Goal: Task Accomplishment & Management: Manage account settings

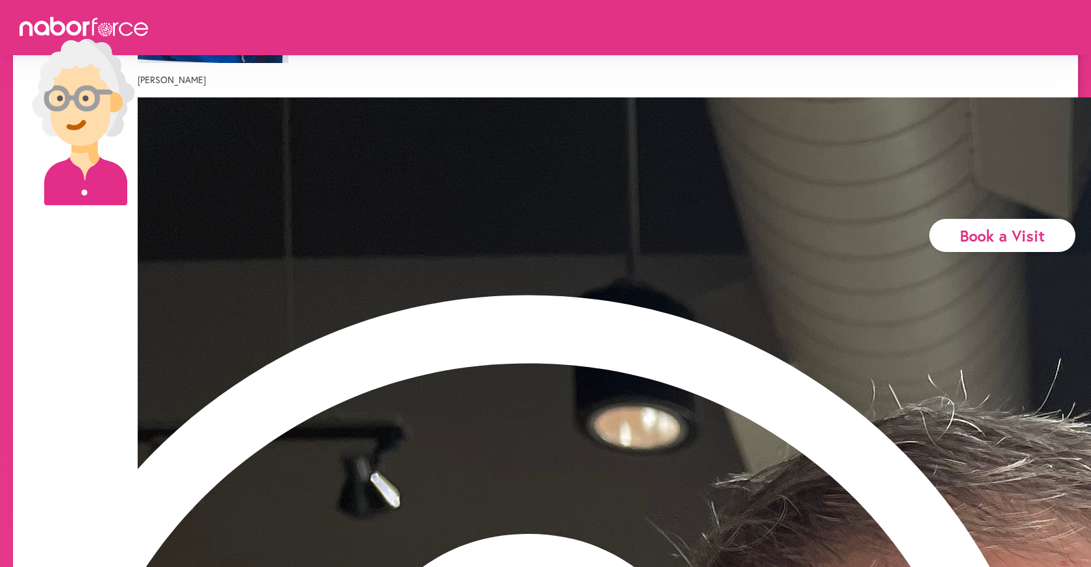
scroll to position [368, 0]
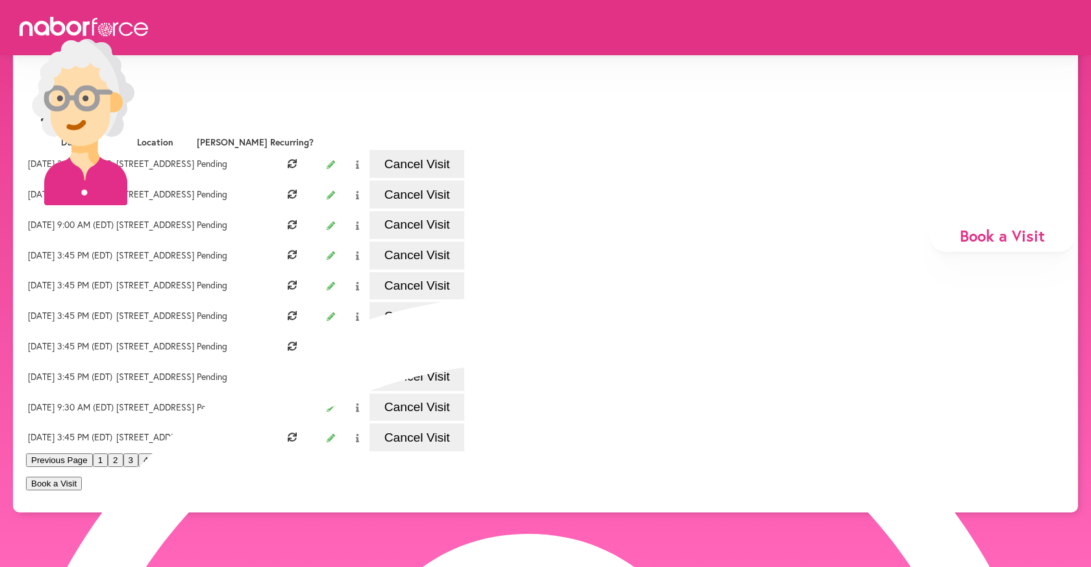
scroll to position [316, 0]
click at [138, 467] on button "3" at bounding box center [130, 460] width 15 height 14
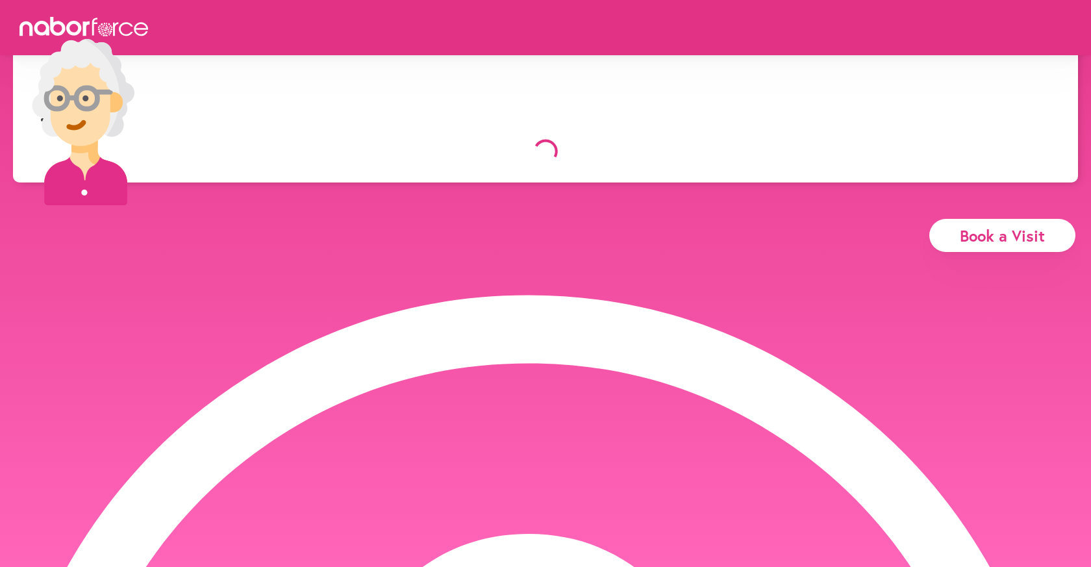
scroll to position [94, 0]
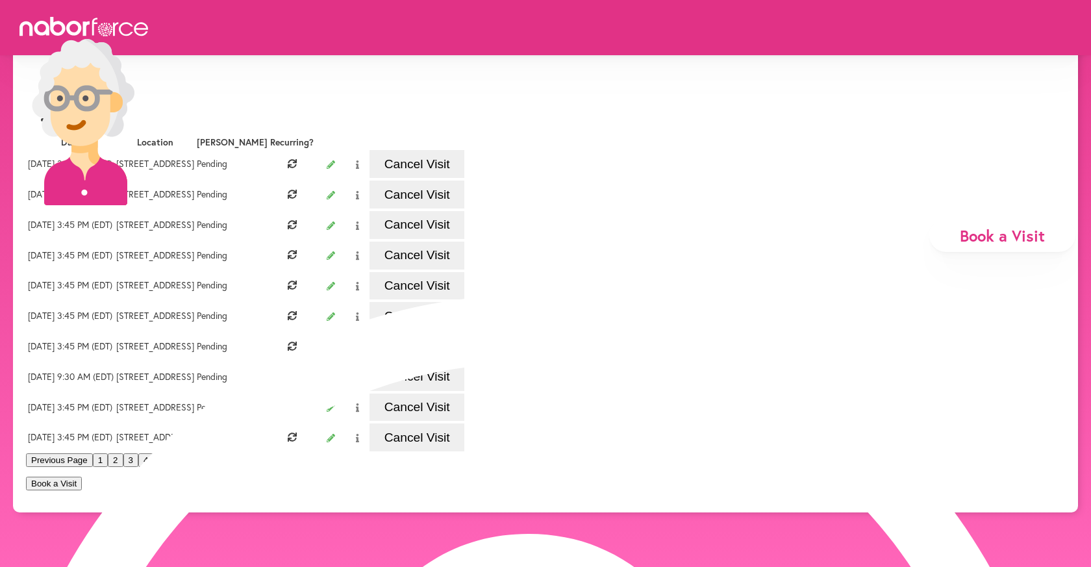
click at [464, 239] on button "Cancel Visit" at bounding box center [416, 225] width 95 height 28
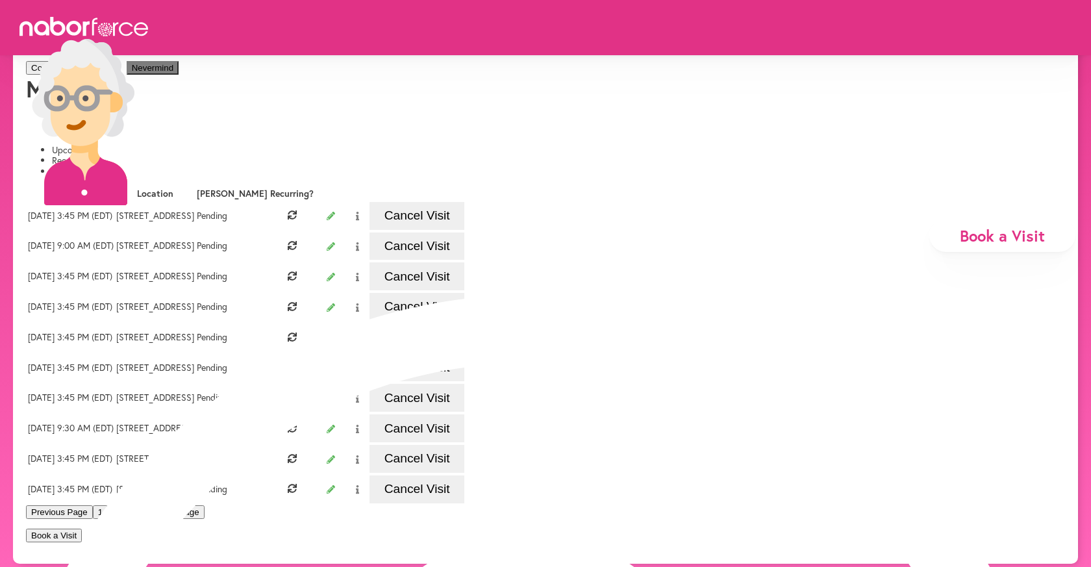
click at [117, 75] on button "Confirm Cancellation" at bounding box center [71, 68] width 91 height 14
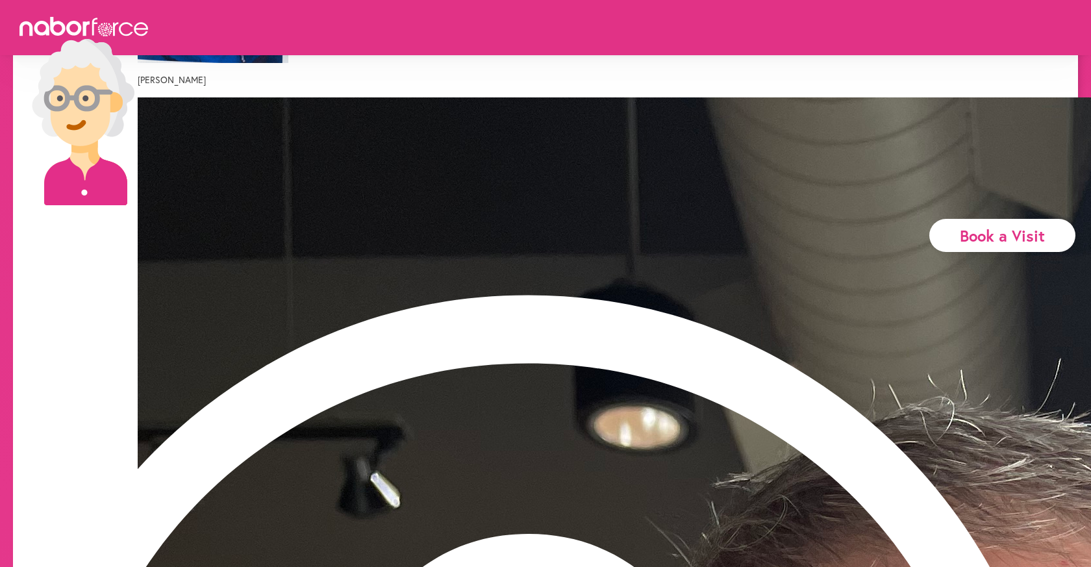
scroll to position [368, 0]
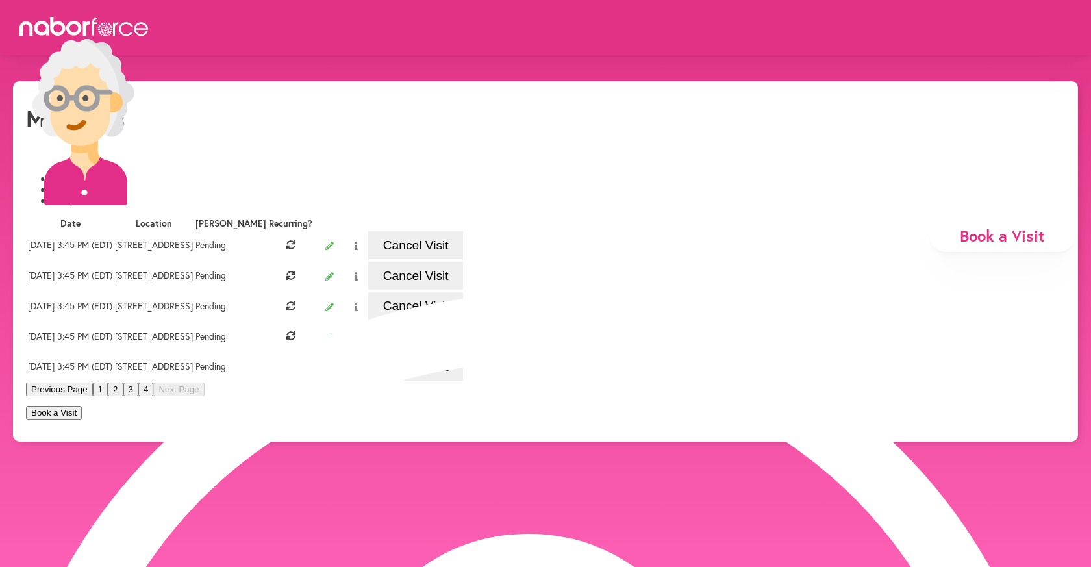
scroll to position [0, 0]
click at [463, 290] on button "Cancel Visit" at bounding box center [415, 276] width 95 height 28
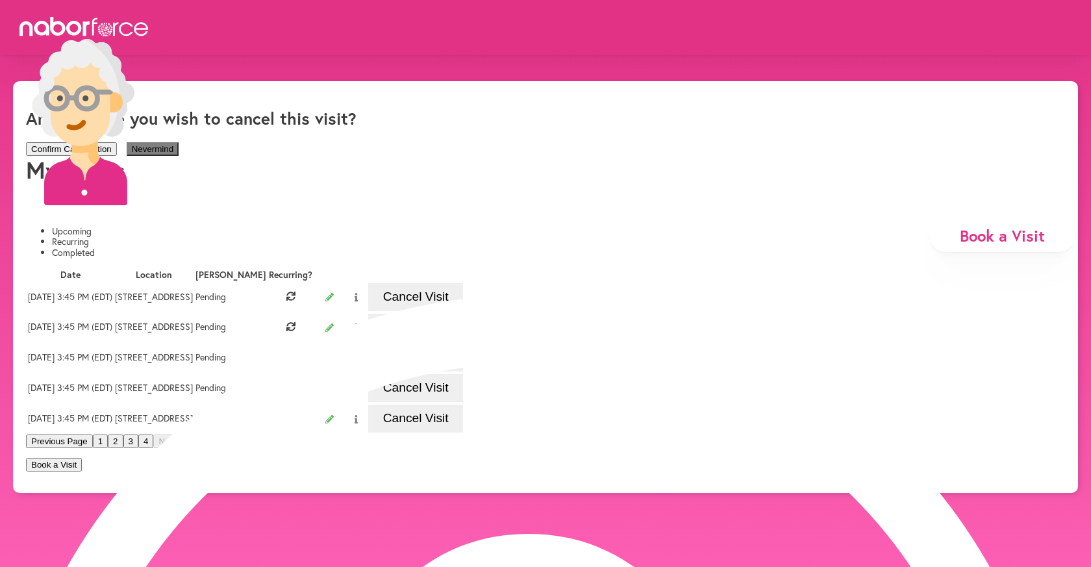
click at [117, 153] on button "Confirm Cancellation" at bounding box center [71, 149] width 91 height 14
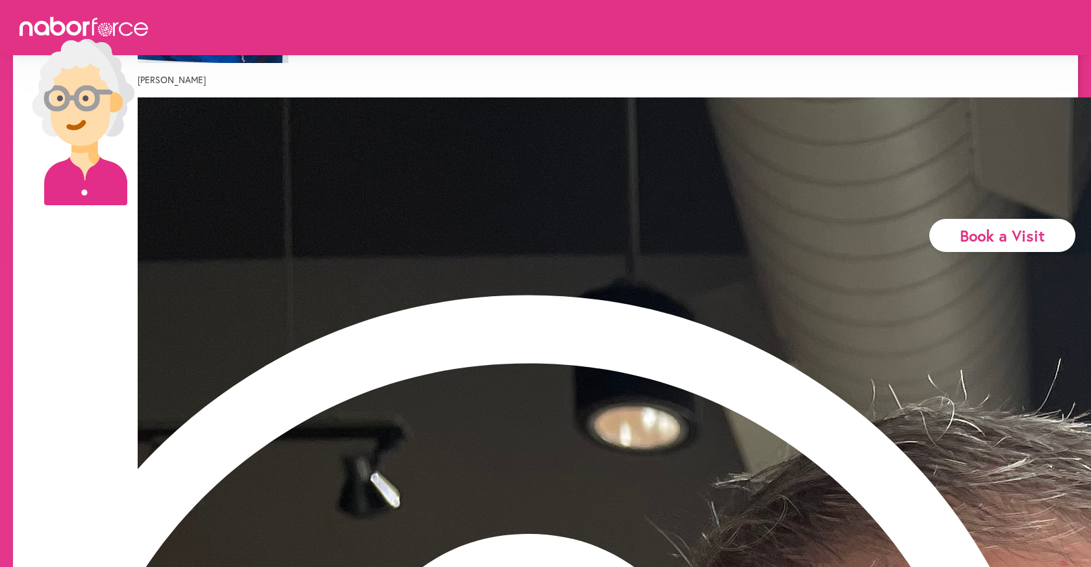
scroll to position [368, 0]
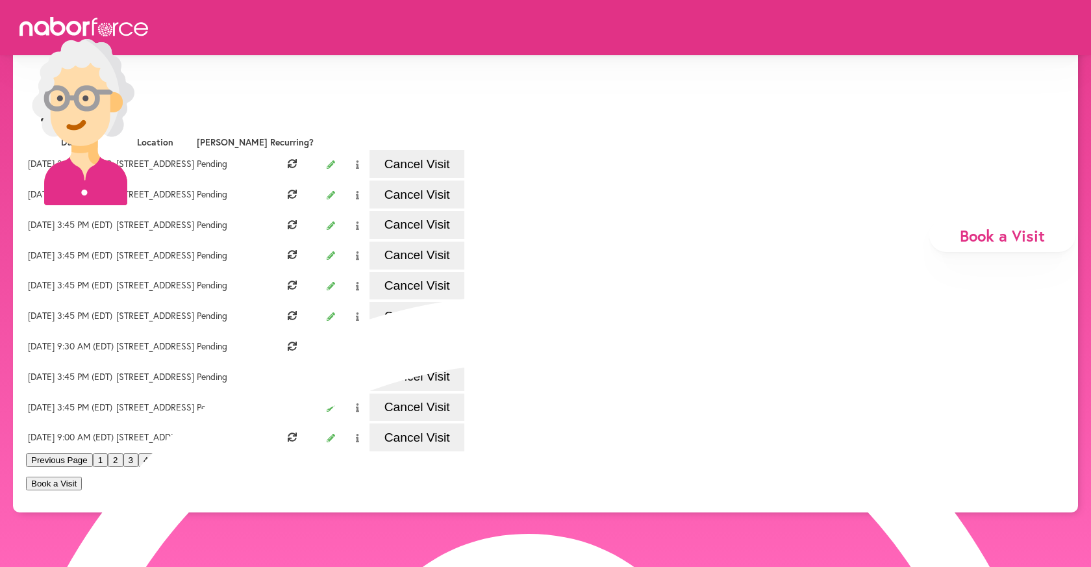
scroll to position [254, 0]
click at [464, 242] on button "Cancel Visit" at bounding box center [416, 256] width 95 height 28
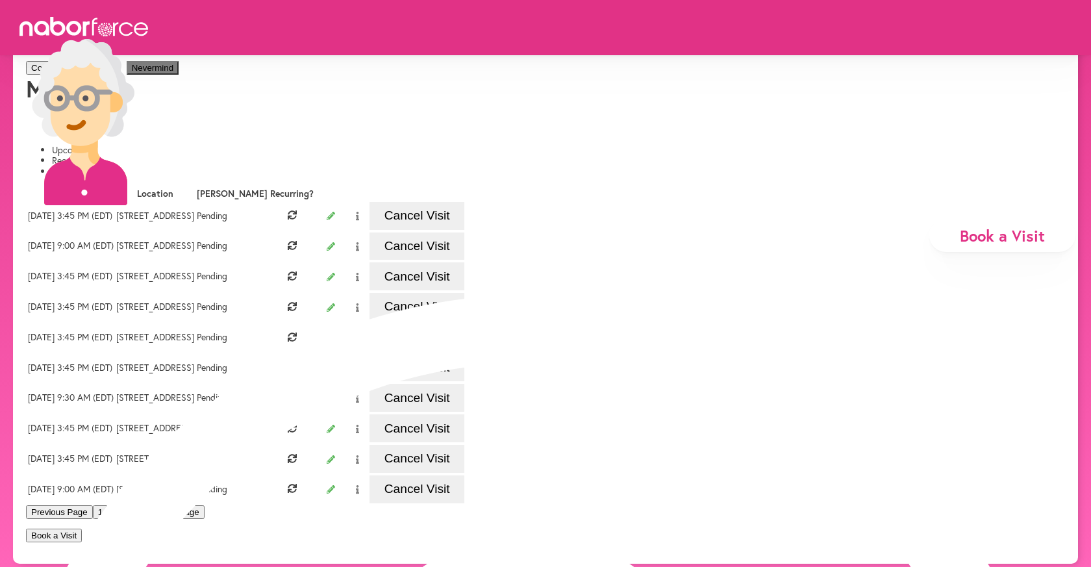
click at [117, 75] on button "Confirm Cancellation" at bounding box center [71, 68] width 91 height 14
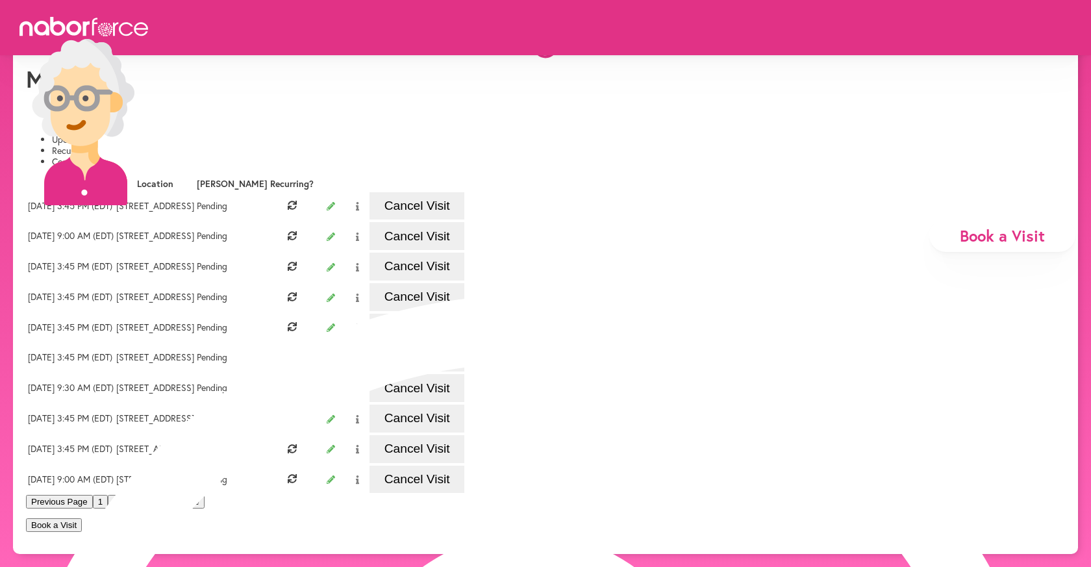
scroll to position [94, 0]
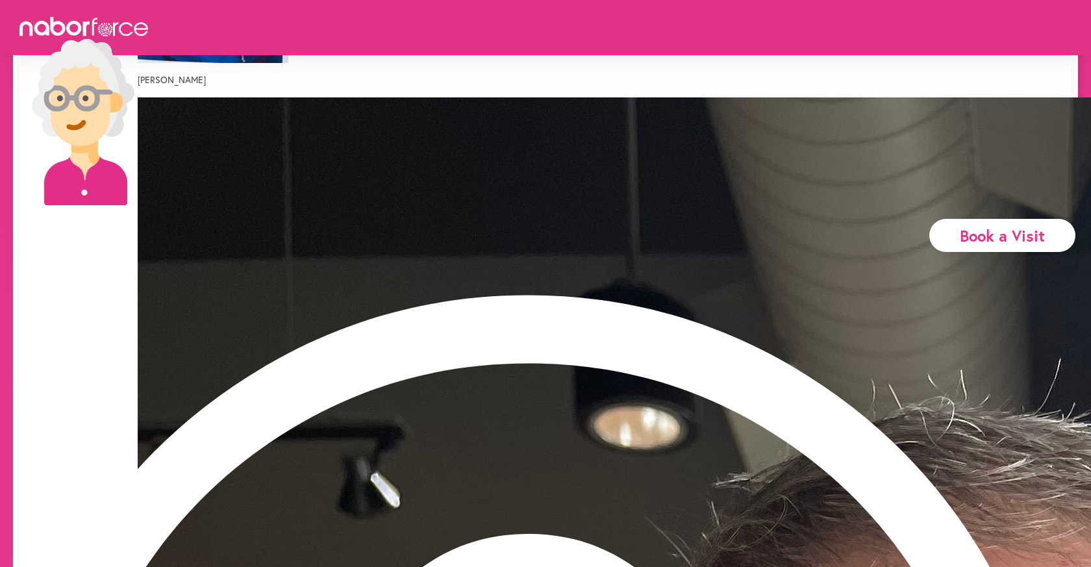
scroll to position [368, 0]
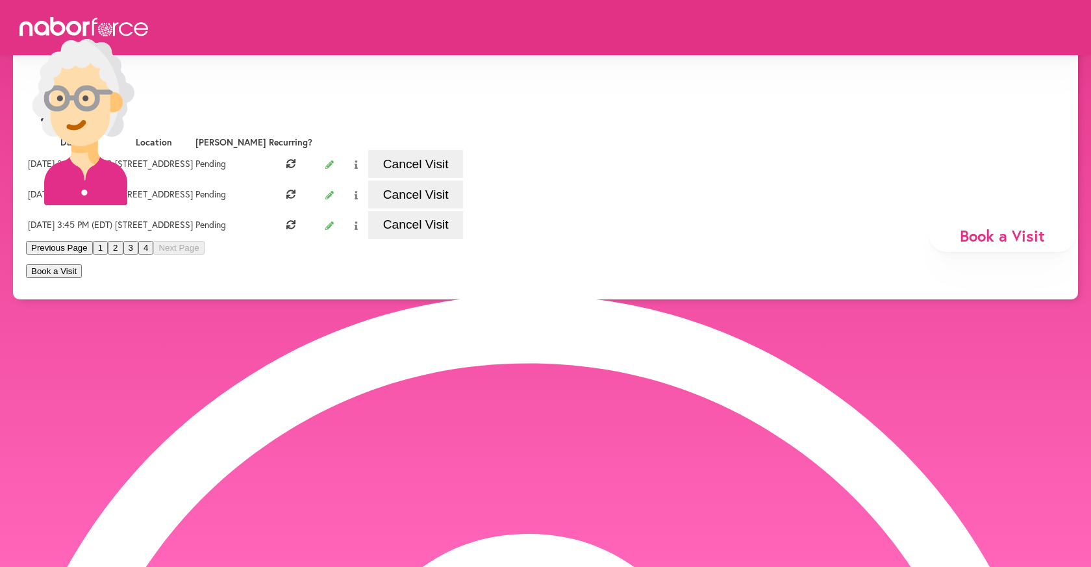
click at [138, 255] on button "3" at bounding box center [130, 248] width 15 height 14
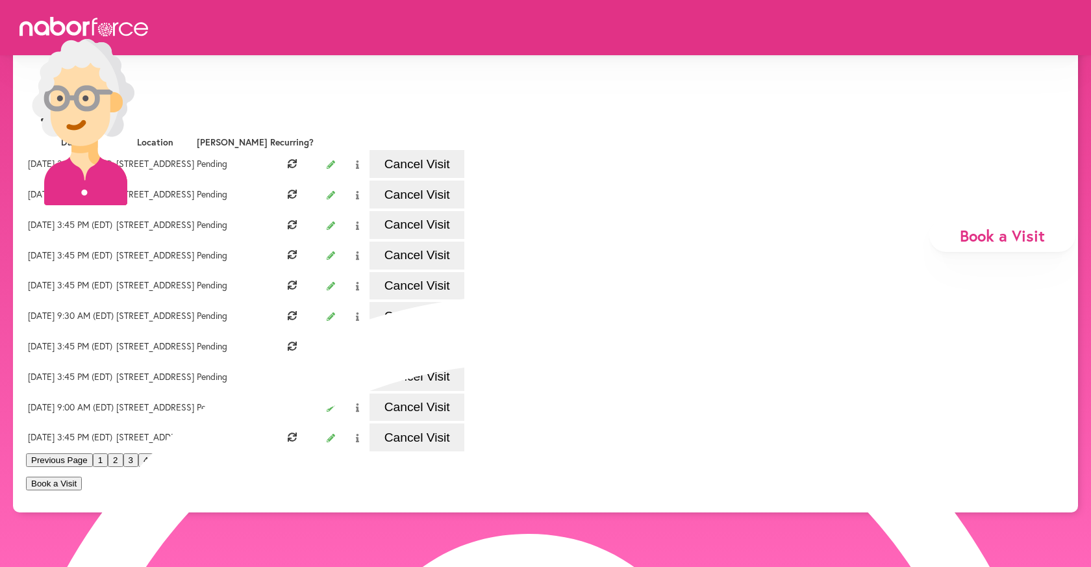
scroll to position [251, 0]
click at [464, 242] on button "Cancel Visit" at bounding box center [416, 256] width 95 height 28
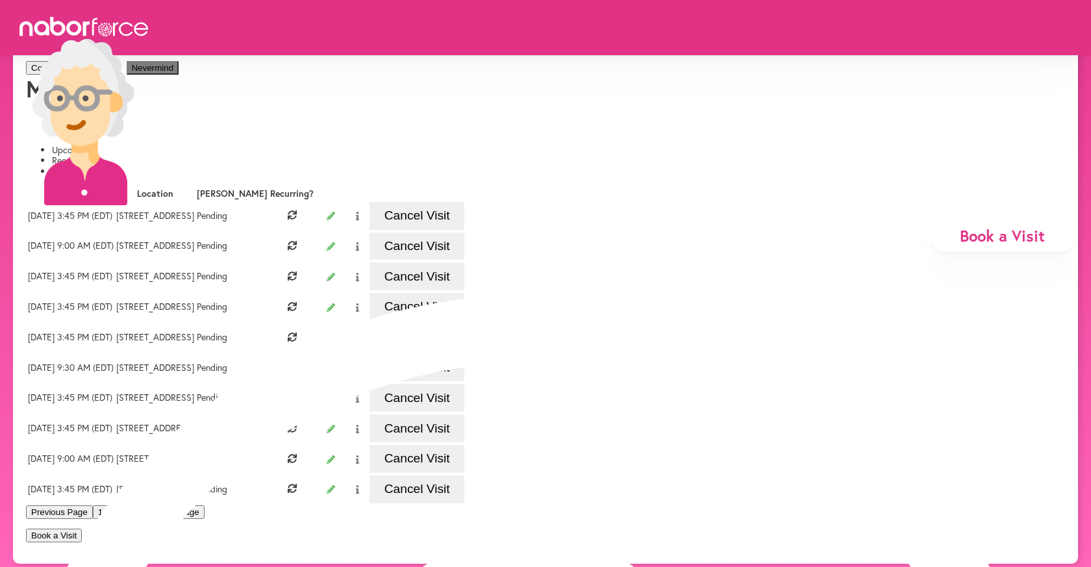
click at [117, 75] on button "Confirm Cancellation" at bounding box center [71, 68] width 91 height 14
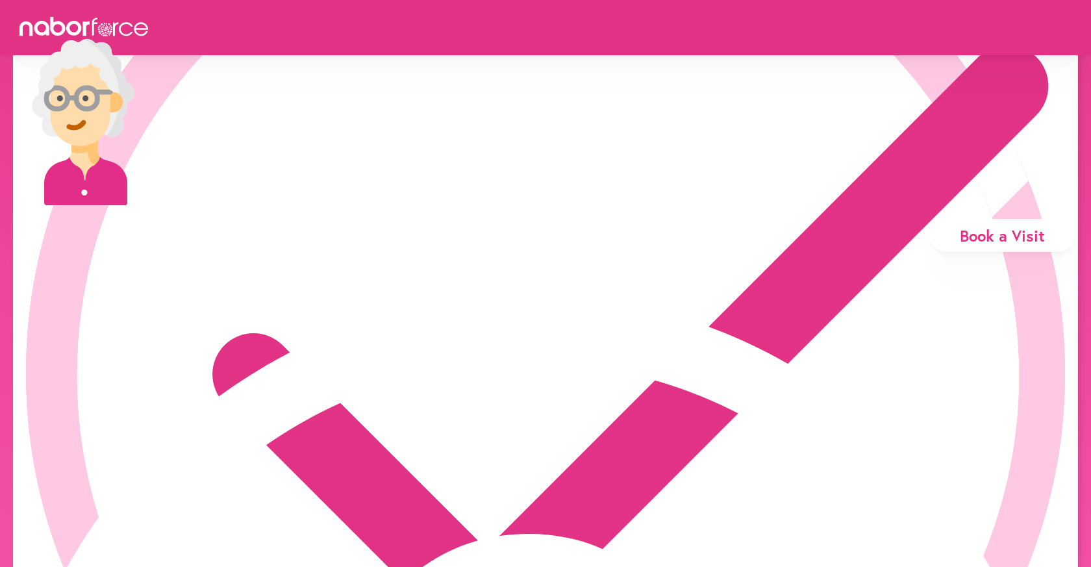
scroll to position [94, 0]
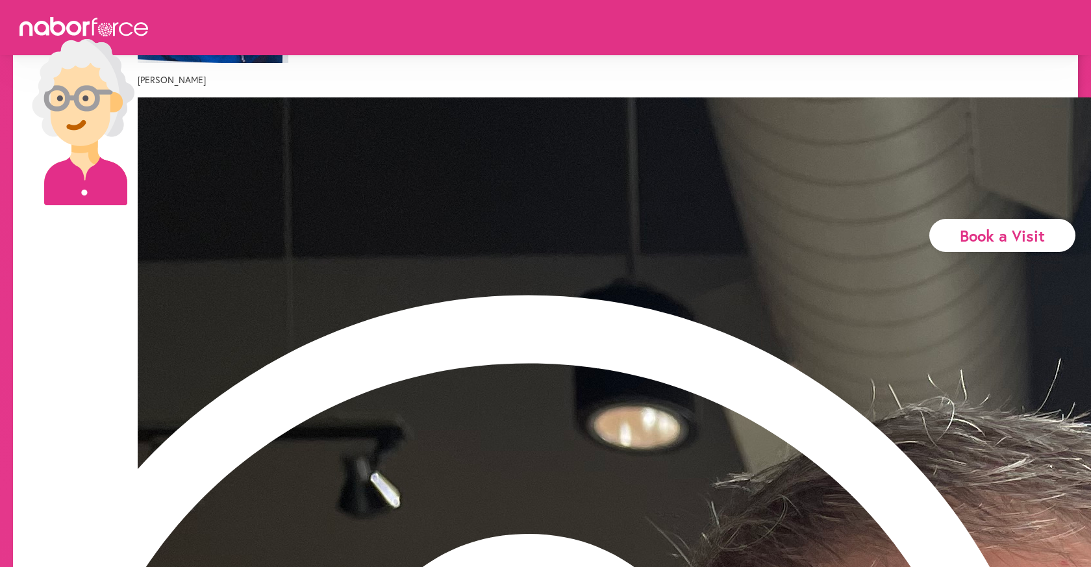
scroll to position [368, 0]
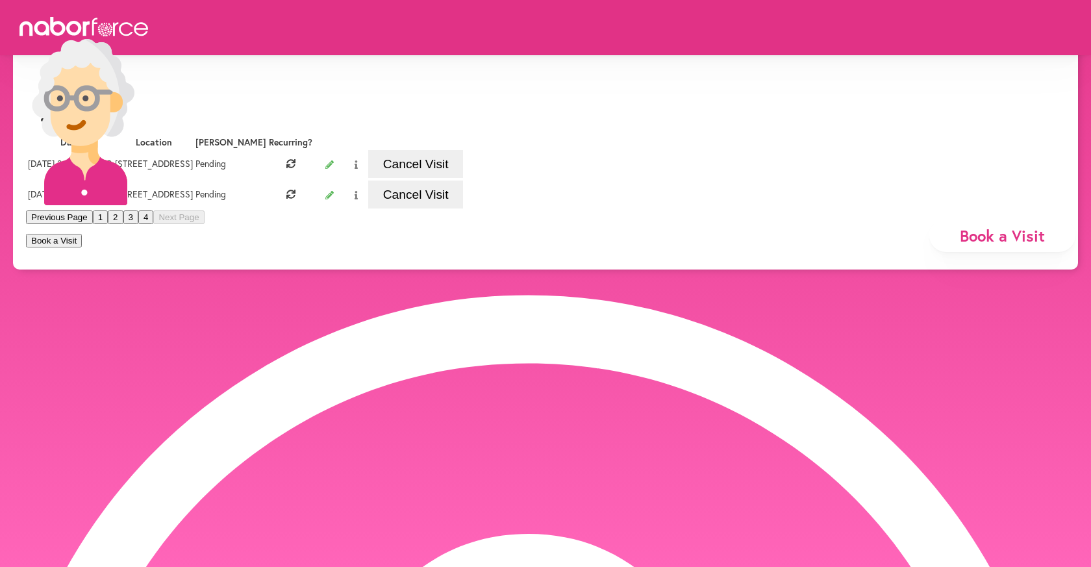
scroll to position [94, 0]
click at [138, 224] on button "3" at bounding box center [130, 217] width 15 height 14
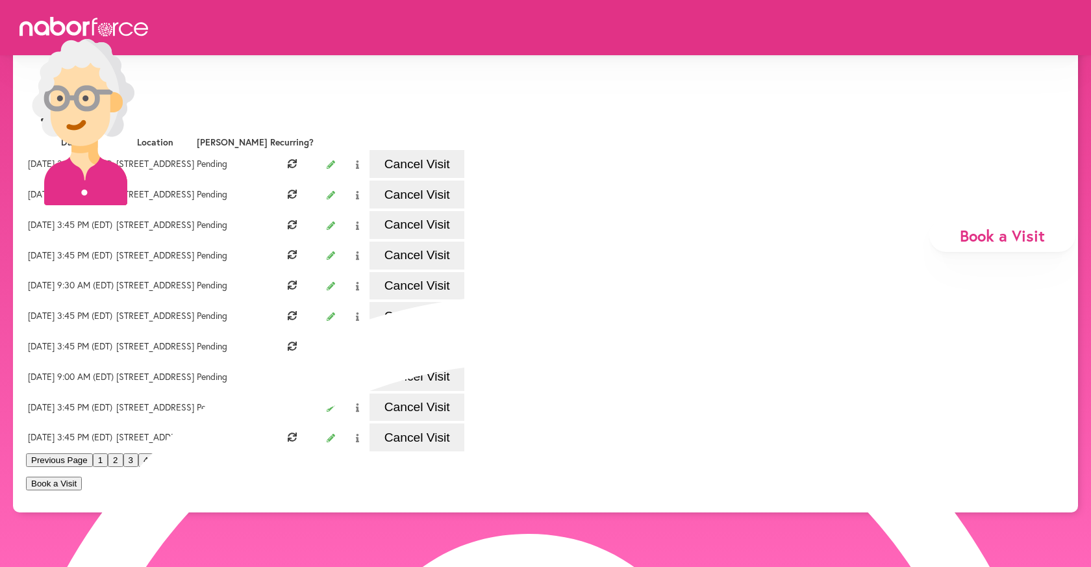
scroll to position [126, 0]
click at [464, 269] on button "Cancel Visit" at bounding box center [416, 256] width 95 height 28
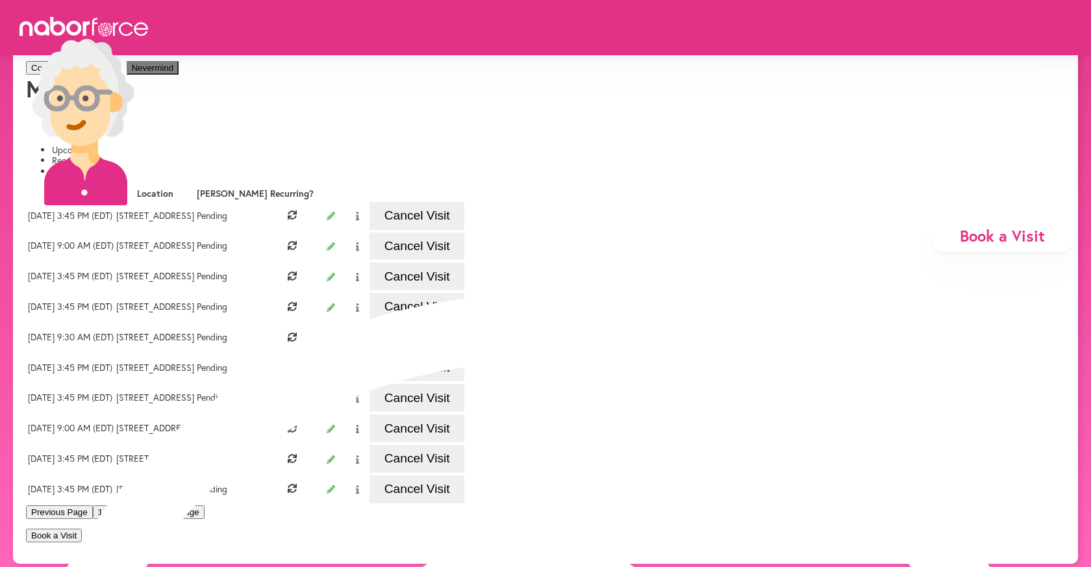
click at [117, 75] on button "Confirm Cancellation" at bounding box center [71, 68] width 91 height 14
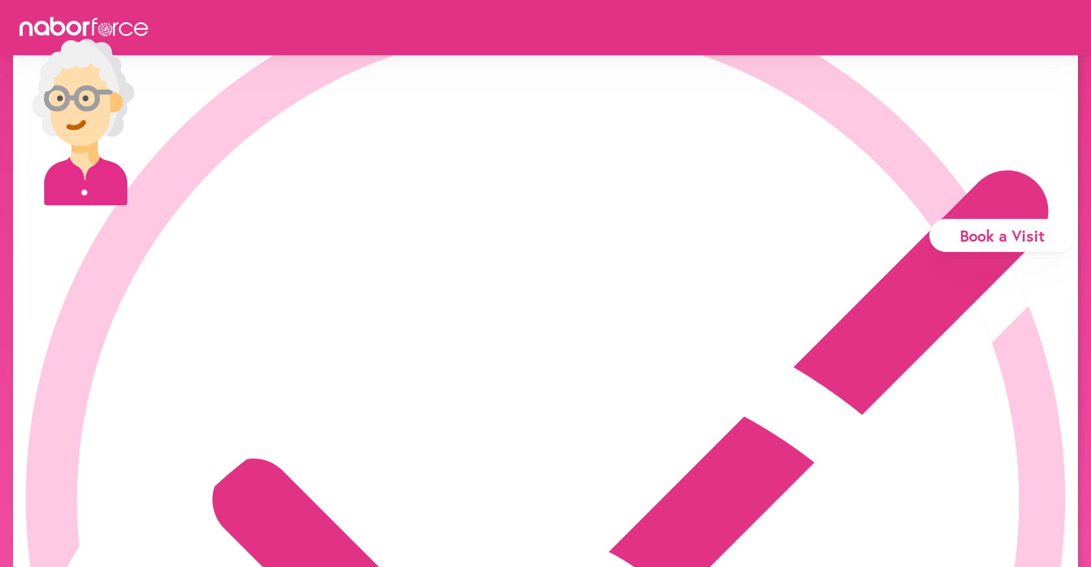
scroll to position [94, 0]
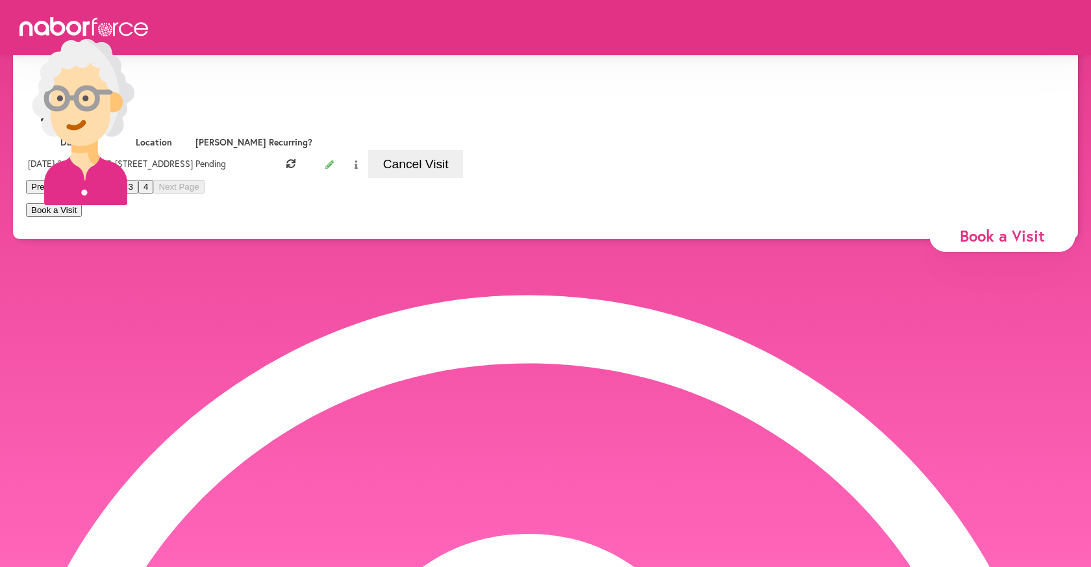
click at [138, 193] on button "3" at bounding box center [130, 187] width 15 height 14
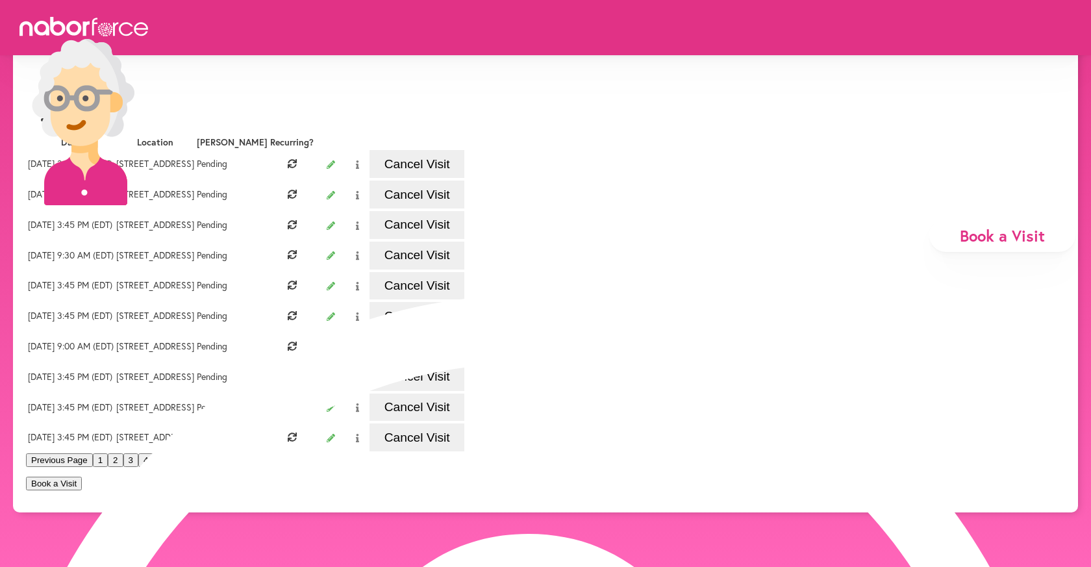
scroll to position [132, 0]
click at [464, 300] on button "Cancel Visit" at bounding box center [416, 286] width 95 height 28
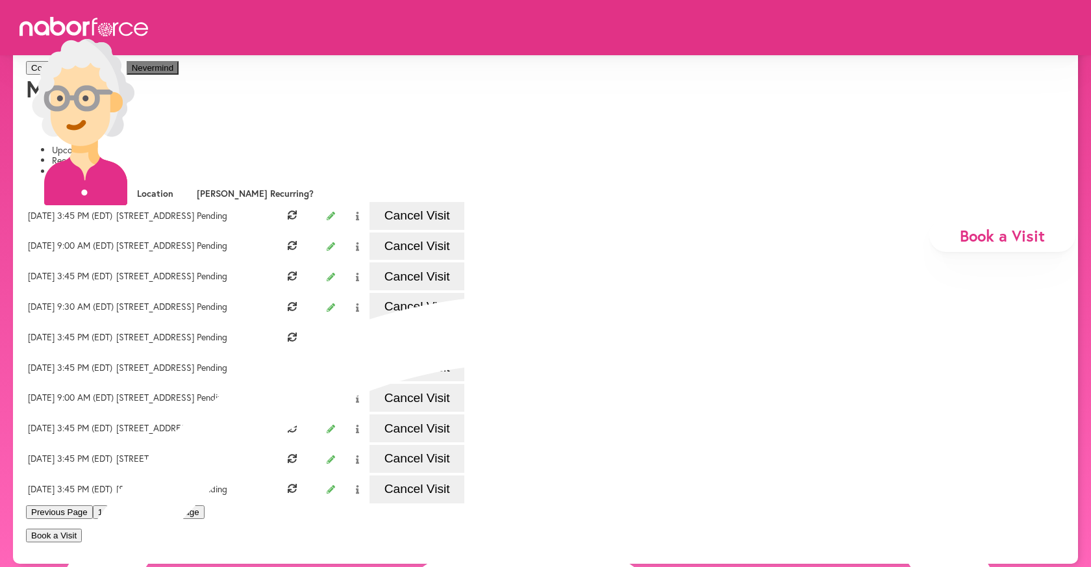
click at [117, 75] on button "Confirm Cancellation" at bounding box center [71, 68] width 91 height 14
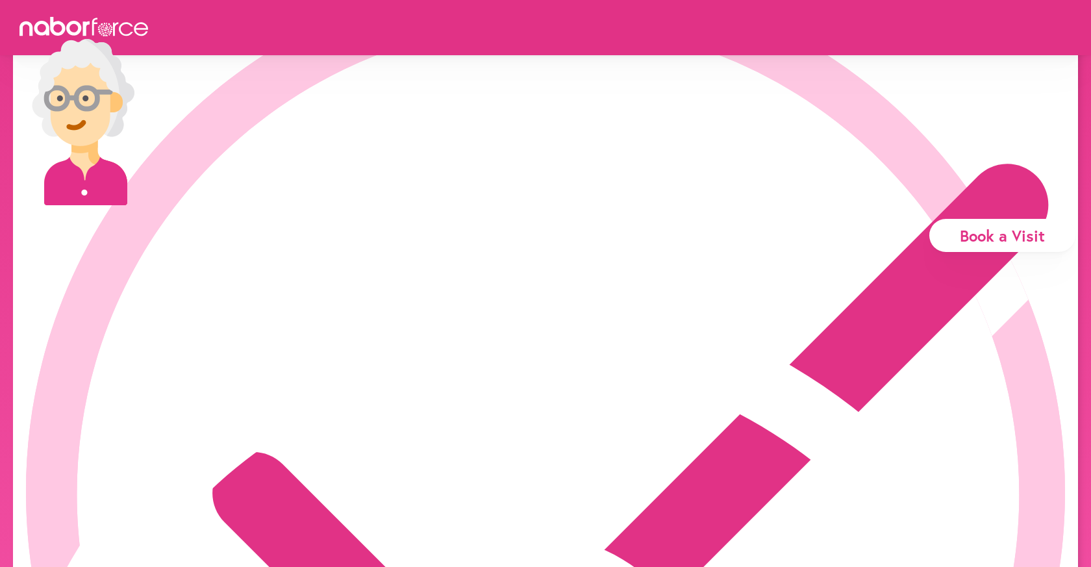
scroll to position [94, 0]
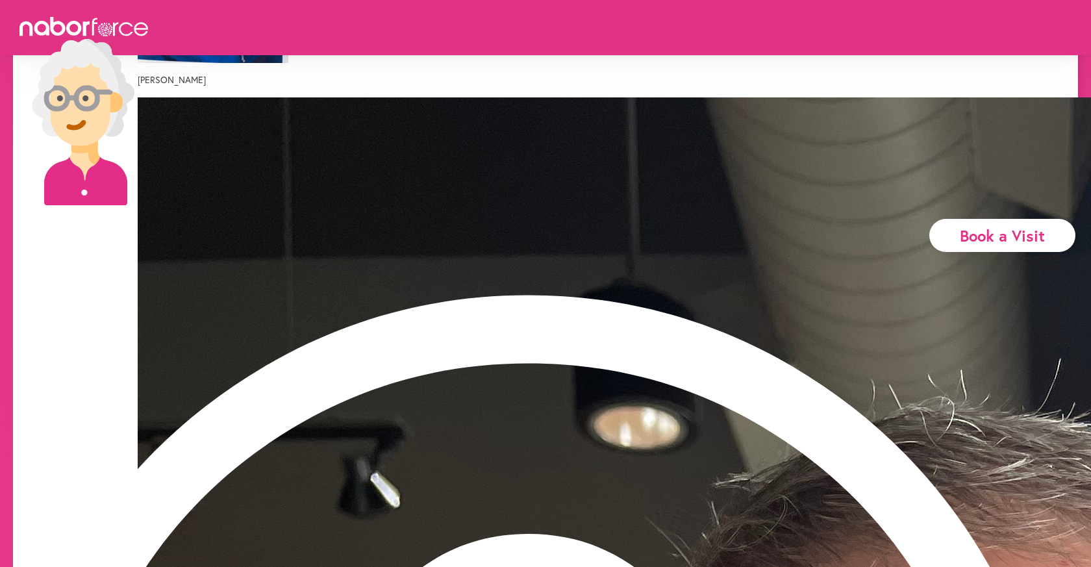
scroll to position [368, 0]
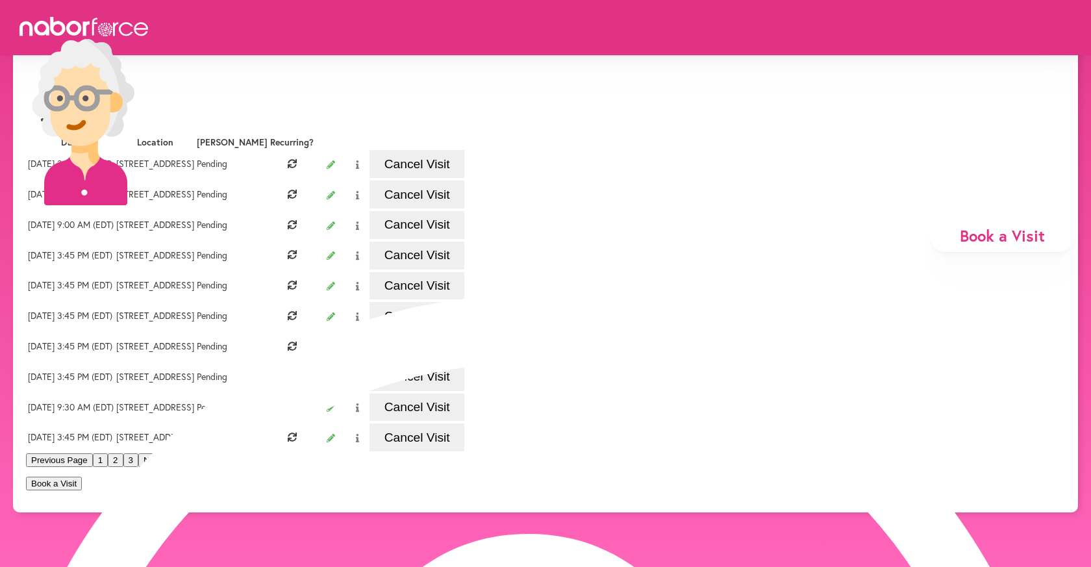
scroll to position [316, 0]
click at [138, 467] on button "3" at bounding box center [130, 460] width 15 height 14
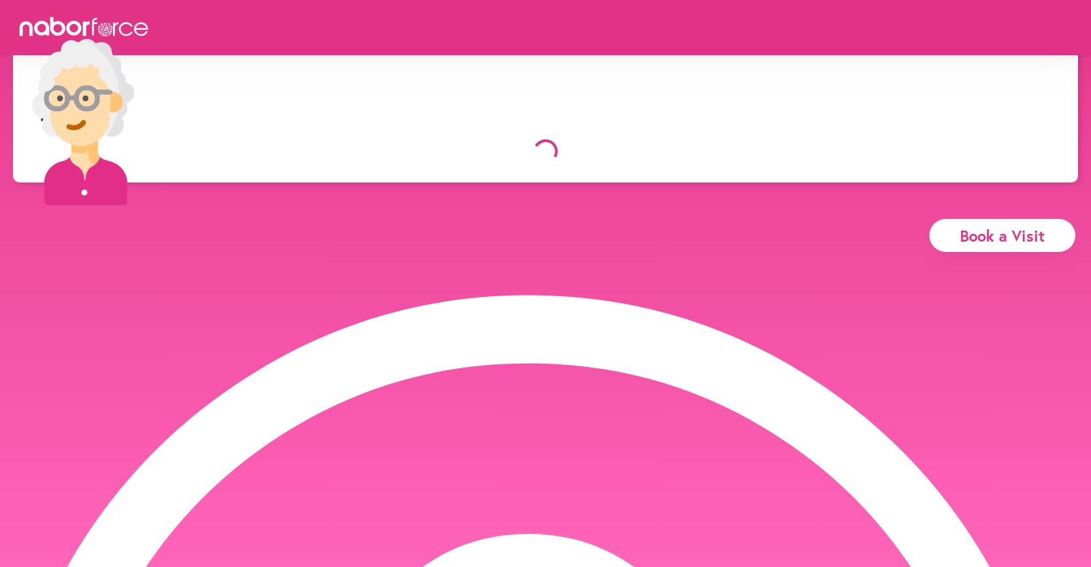
scroll to position [94, 0]
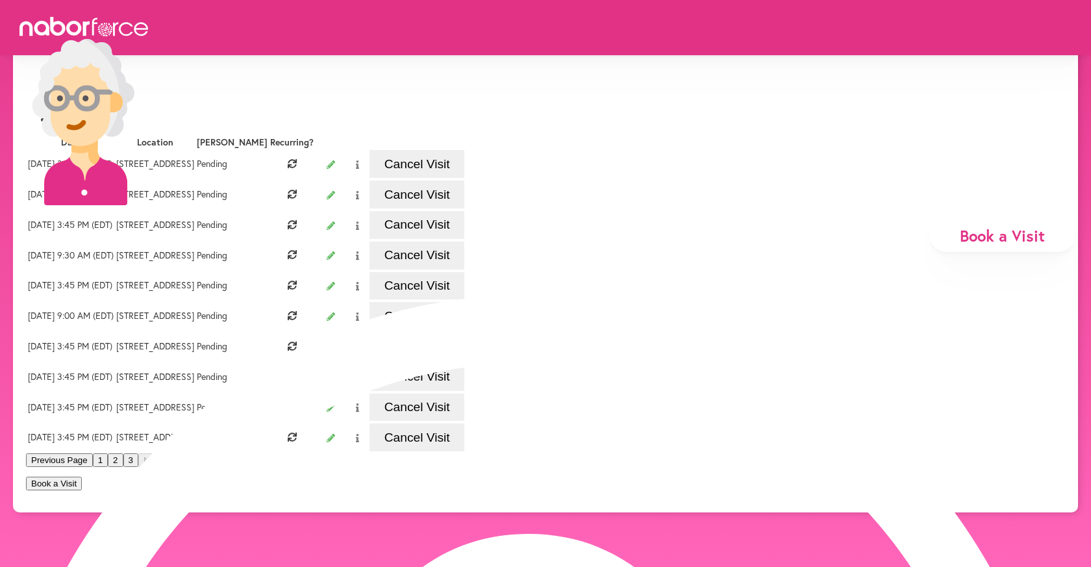
click at [464, 269] on button "Cancel Visit" at bounding box center [416, 256] width 95 height 28
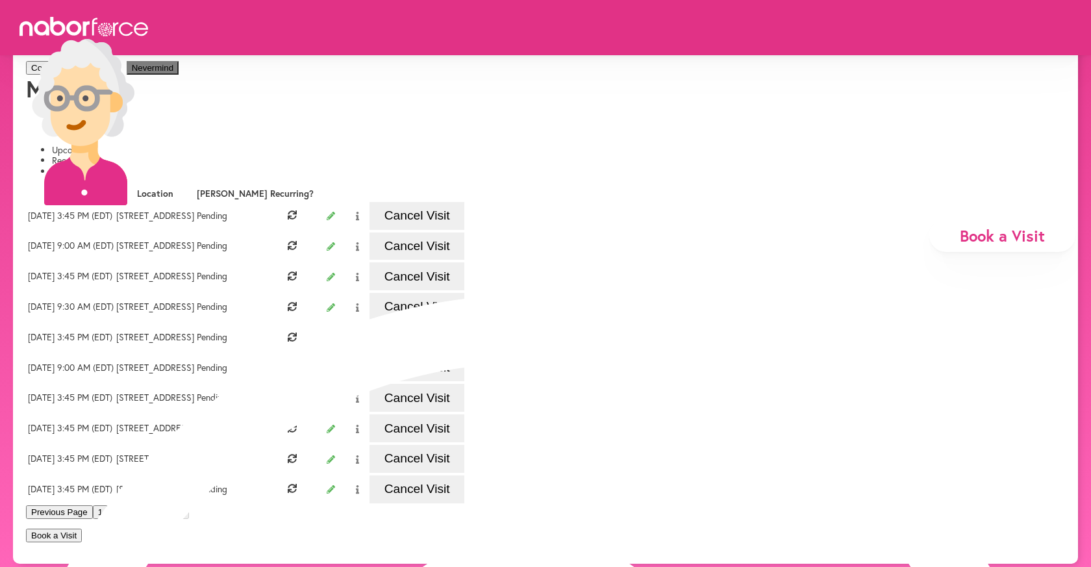
click at [117, 75] on button "Confirm Cancellation" at bounding box center [71, 68] width 91 height 14
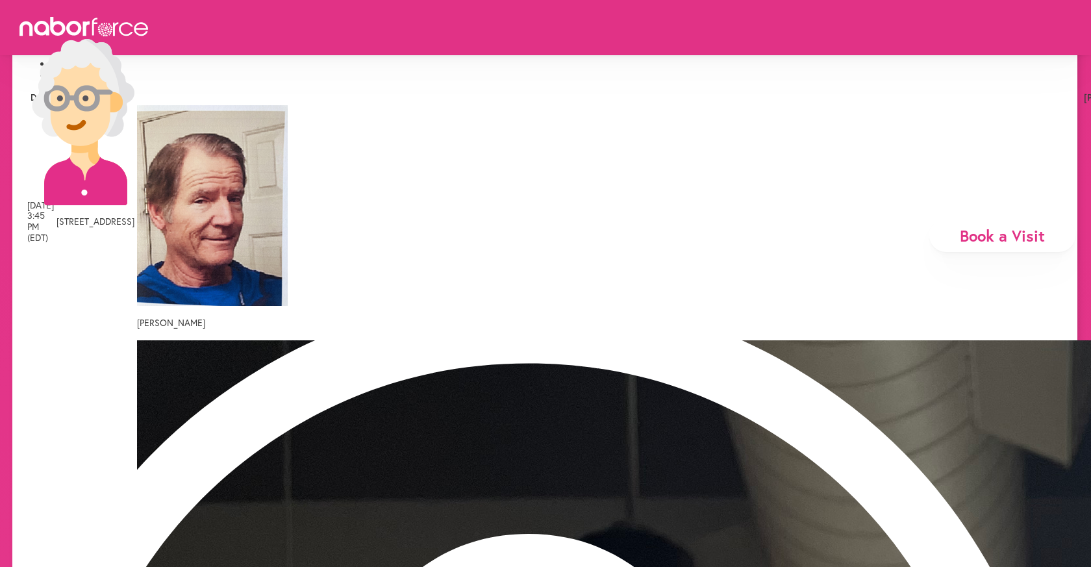
scroll to position [276, 1]
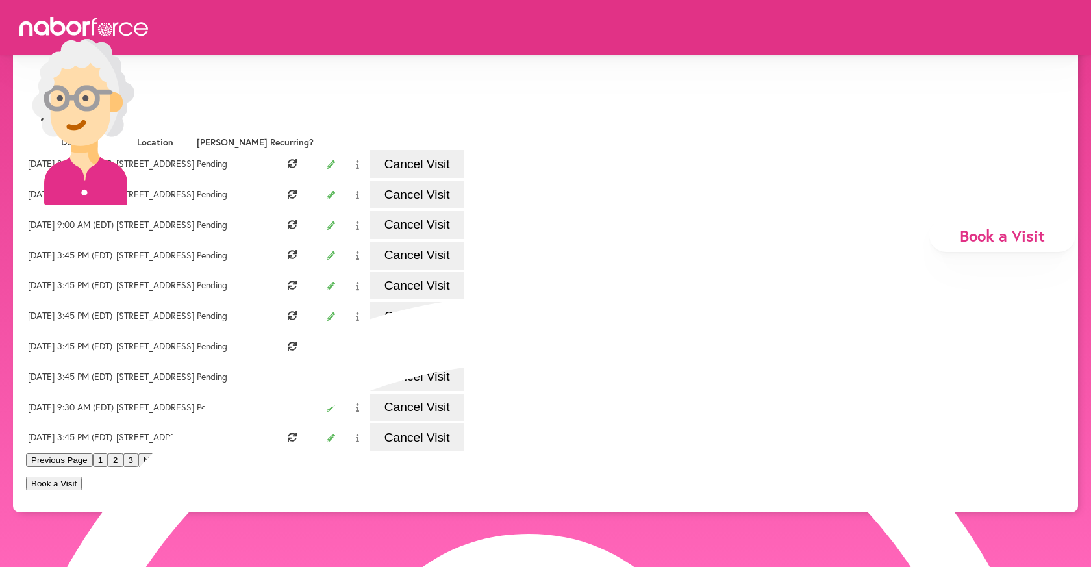
click at [138, 467] on button "3" at bounding box center [130, 460] width 15 height 14
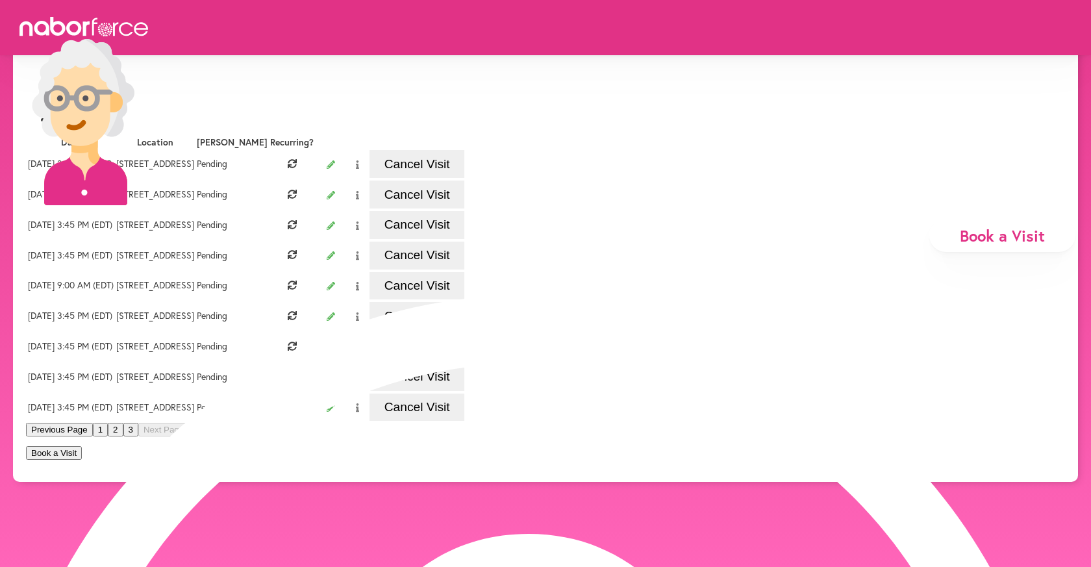
scroll to position [135, 0]
click at [464, 269] on button "Cancel Visit" at bounding box center [416, 256] width 95 height 28
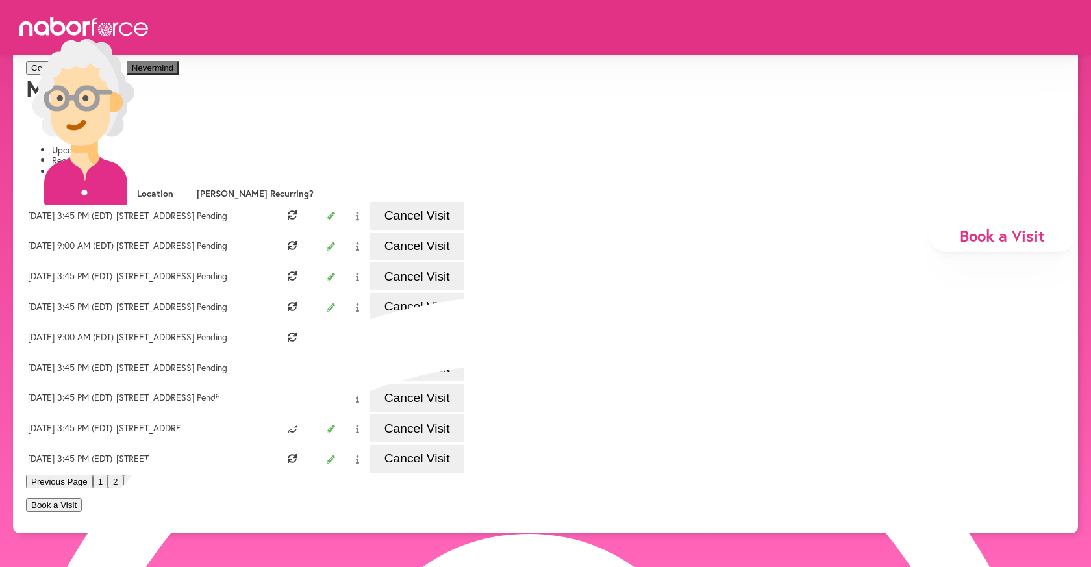
click at [117, 75] on button "Confirm Cancellation" at bounding box center [71, 68] width 91 height 14
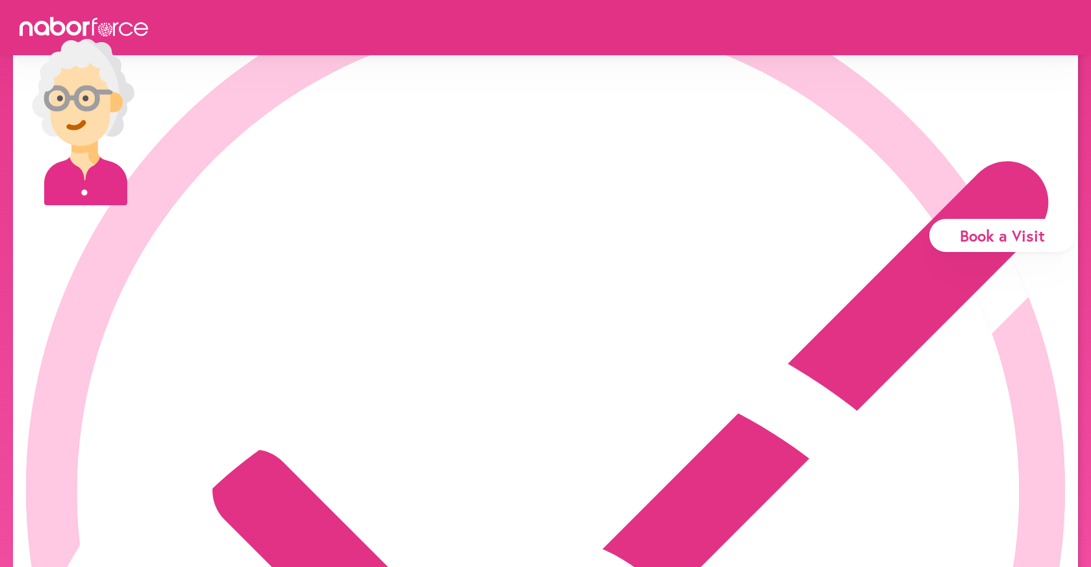
scroll to position [94, 0]
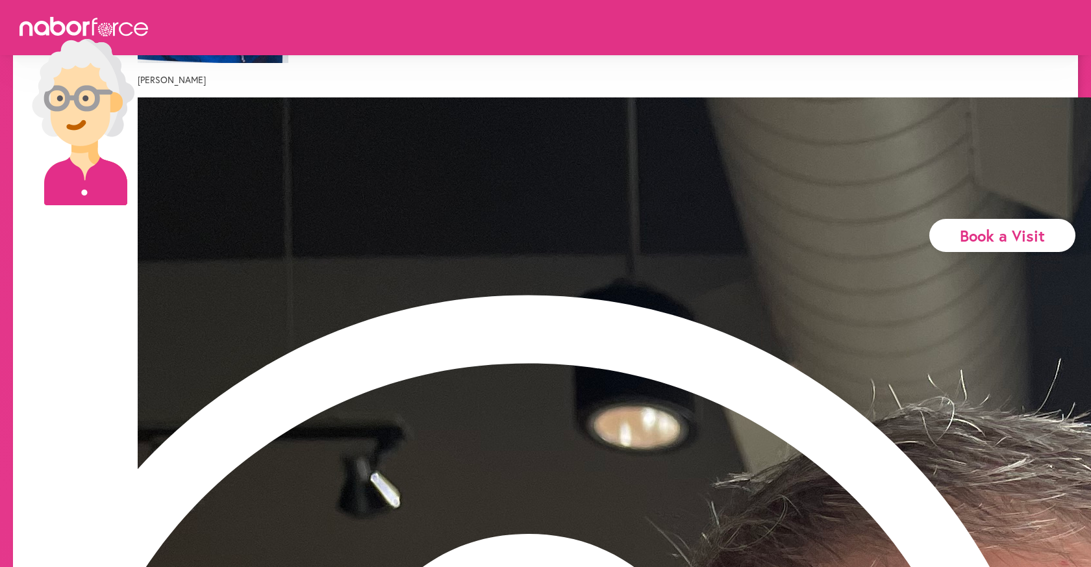
scroll to position [368, 0]
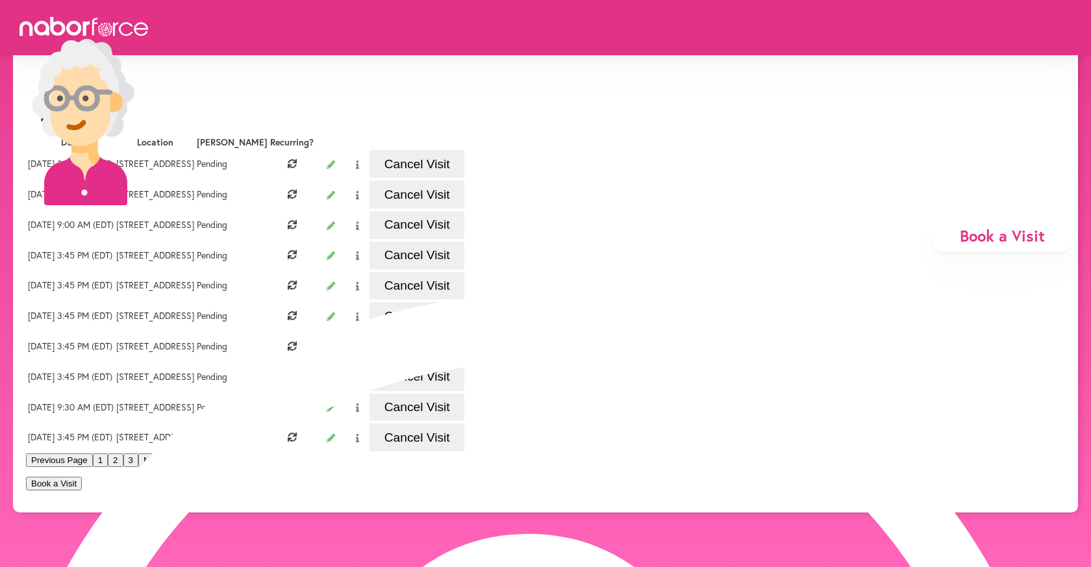
click at [138, 467] on button "3" at bounding box center [130, 460] width 15 height 14
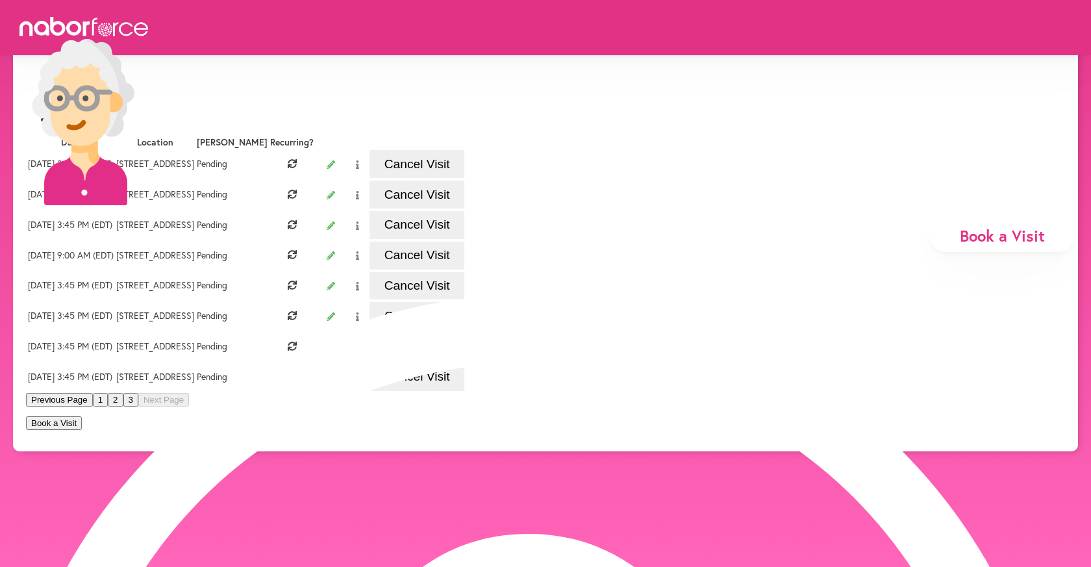
scroll to position [150, 0]
click at [464, 269] on button "Cancel Visit" at bounding box center [416, 256] width 95 height 28
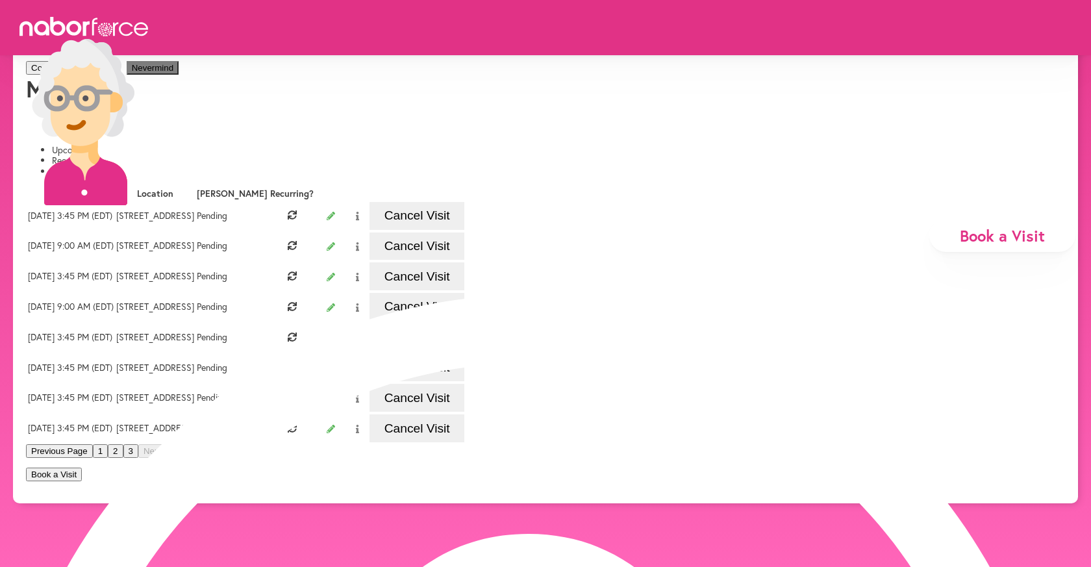
click at [117, 75] on button "Confirm Cancellation" at bounding box center [71, 68] width 91 height 14
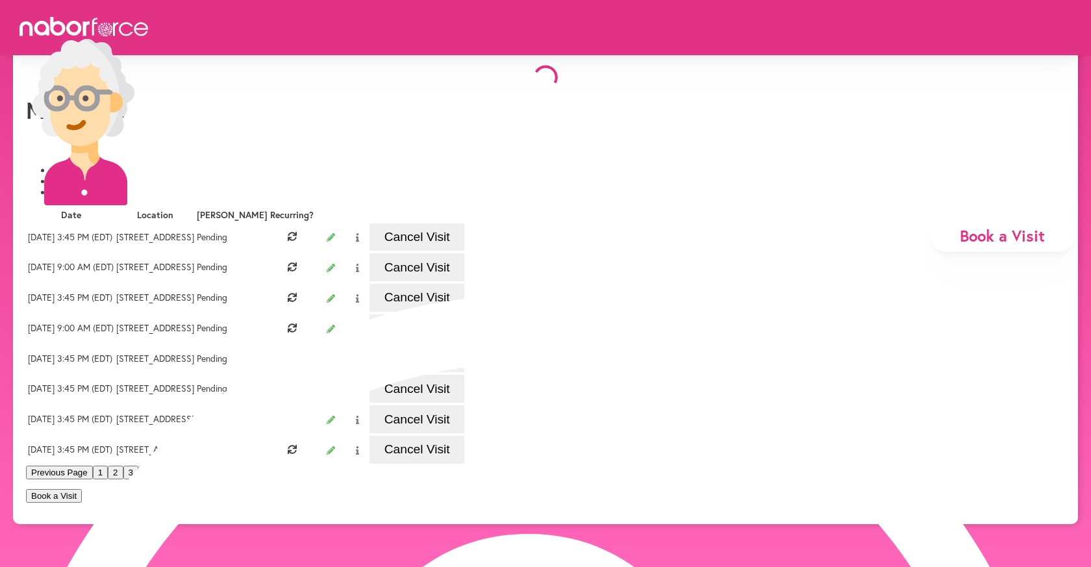
scroll to position [94, 0]
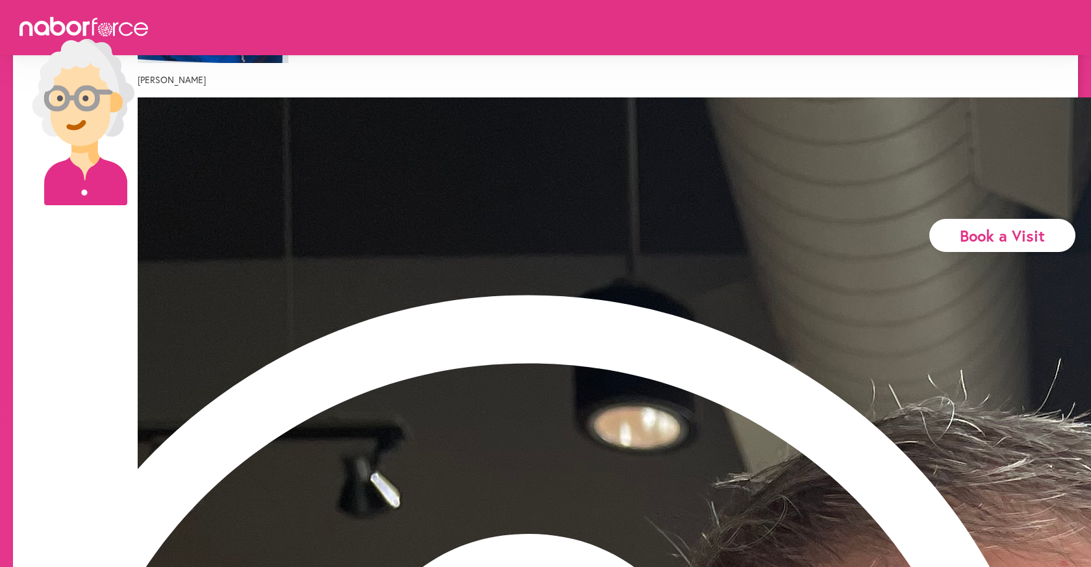
scroll to position [368, 0]
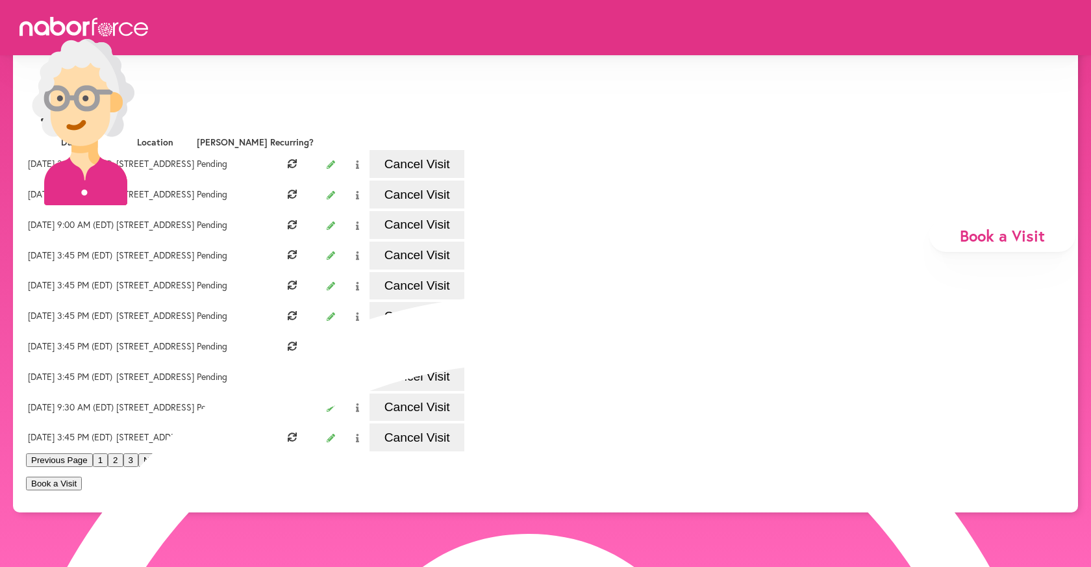
click at [138, 467] on button "3" at bounding box center [130, 460] width 15 height 14
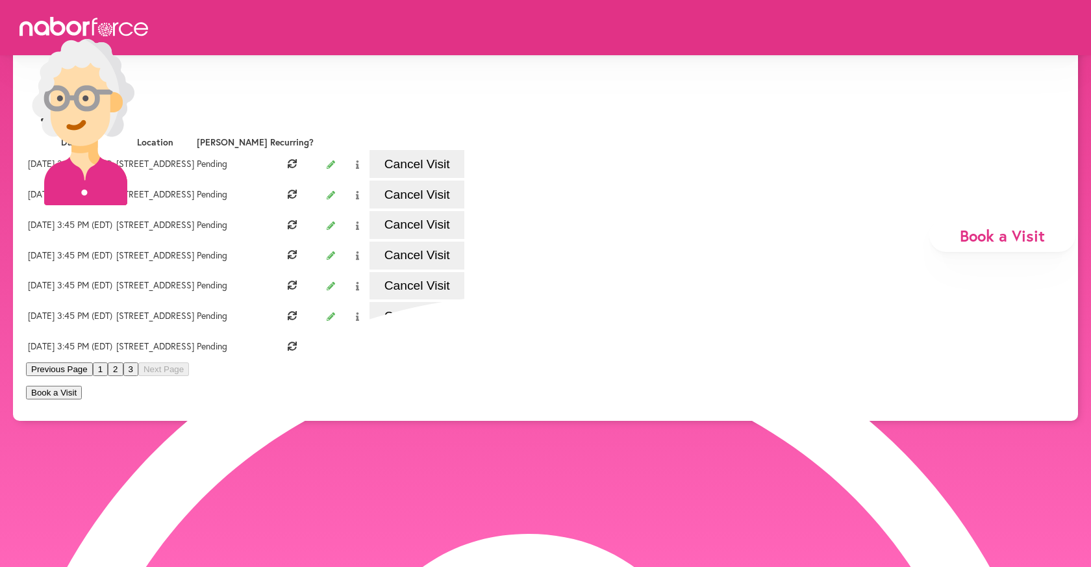
click at [464, 269] on button "Cancel Visit" at bounding box center [416, 256] width 95 height 28
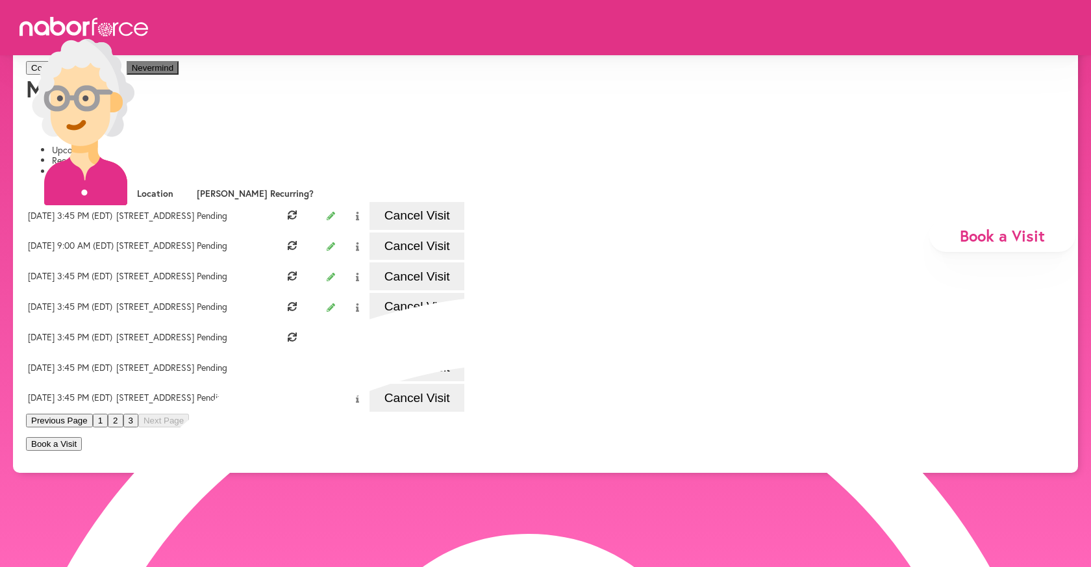
click at [117, 75] on button "Confirm Cancellation" at bounding box center [71, 68] width 91 height 14
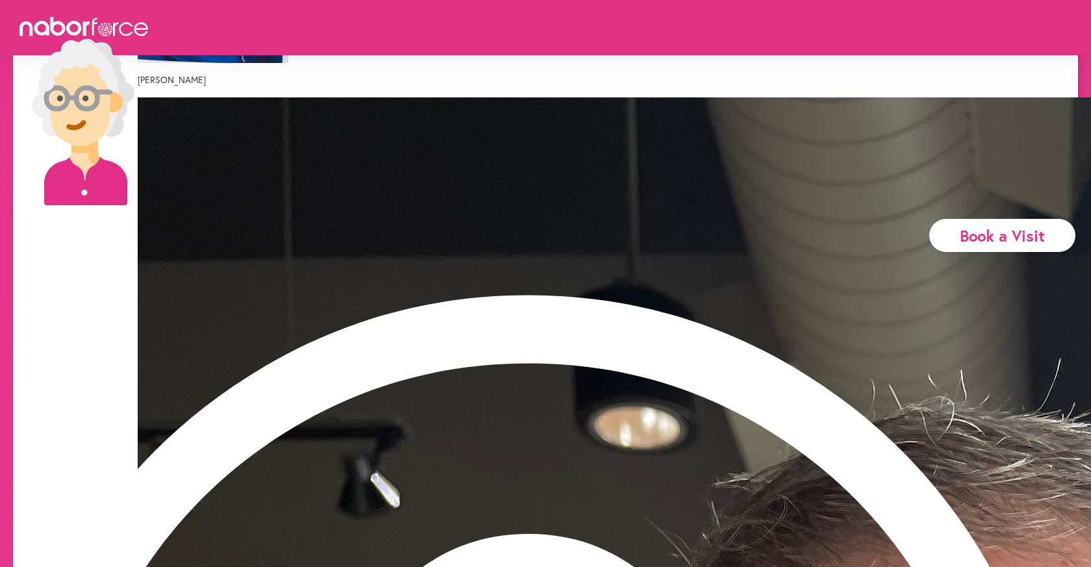
scroll to position [368, 0]
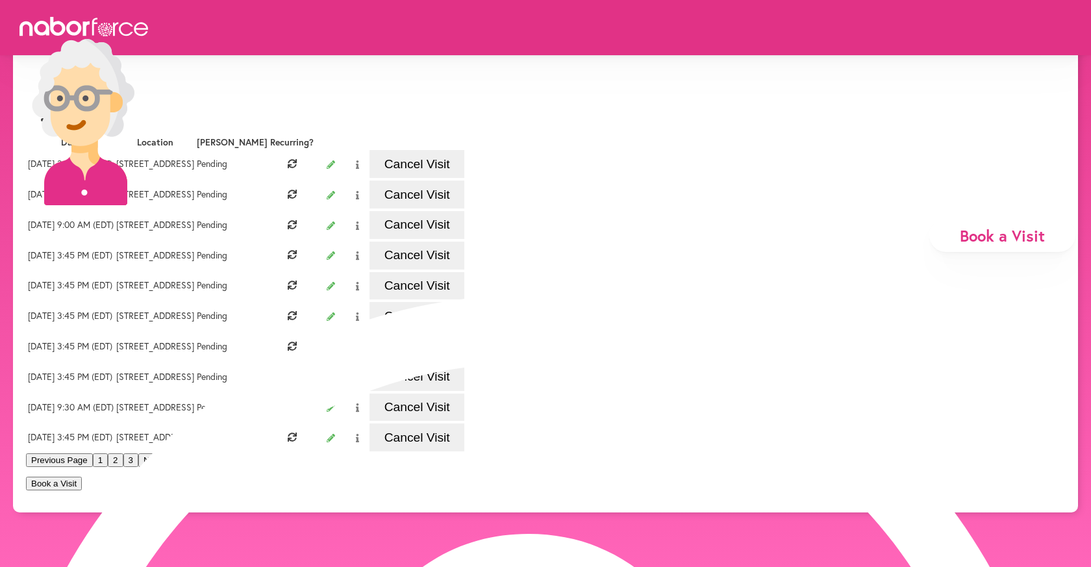
click at [138, 467] on button "3" at bounding box center [130, 460] width 15 height 14
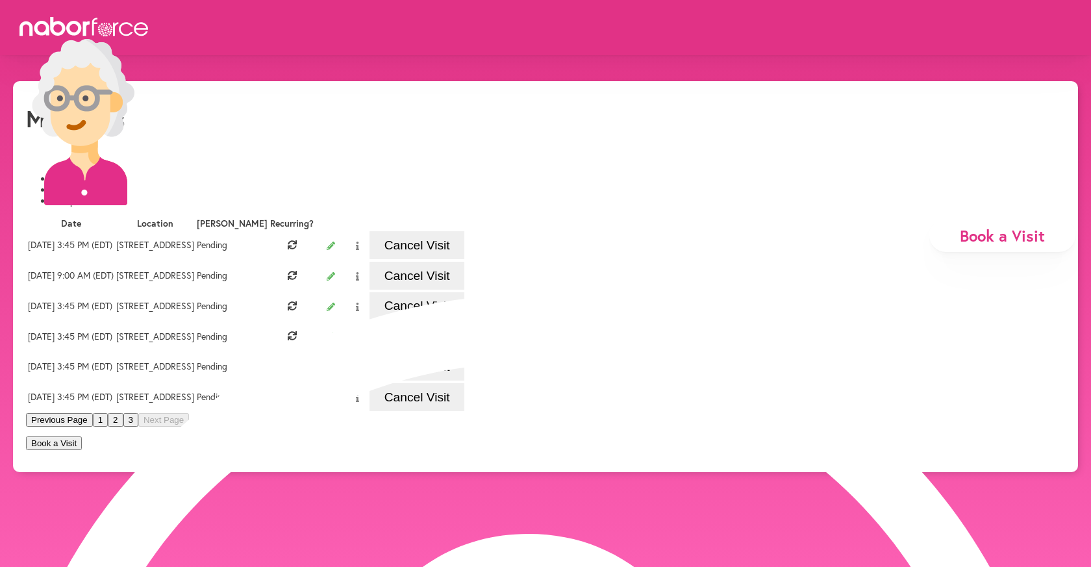
scroll to position [0, 0]
